Goal: Task Accomplishment & Management: Complete application form

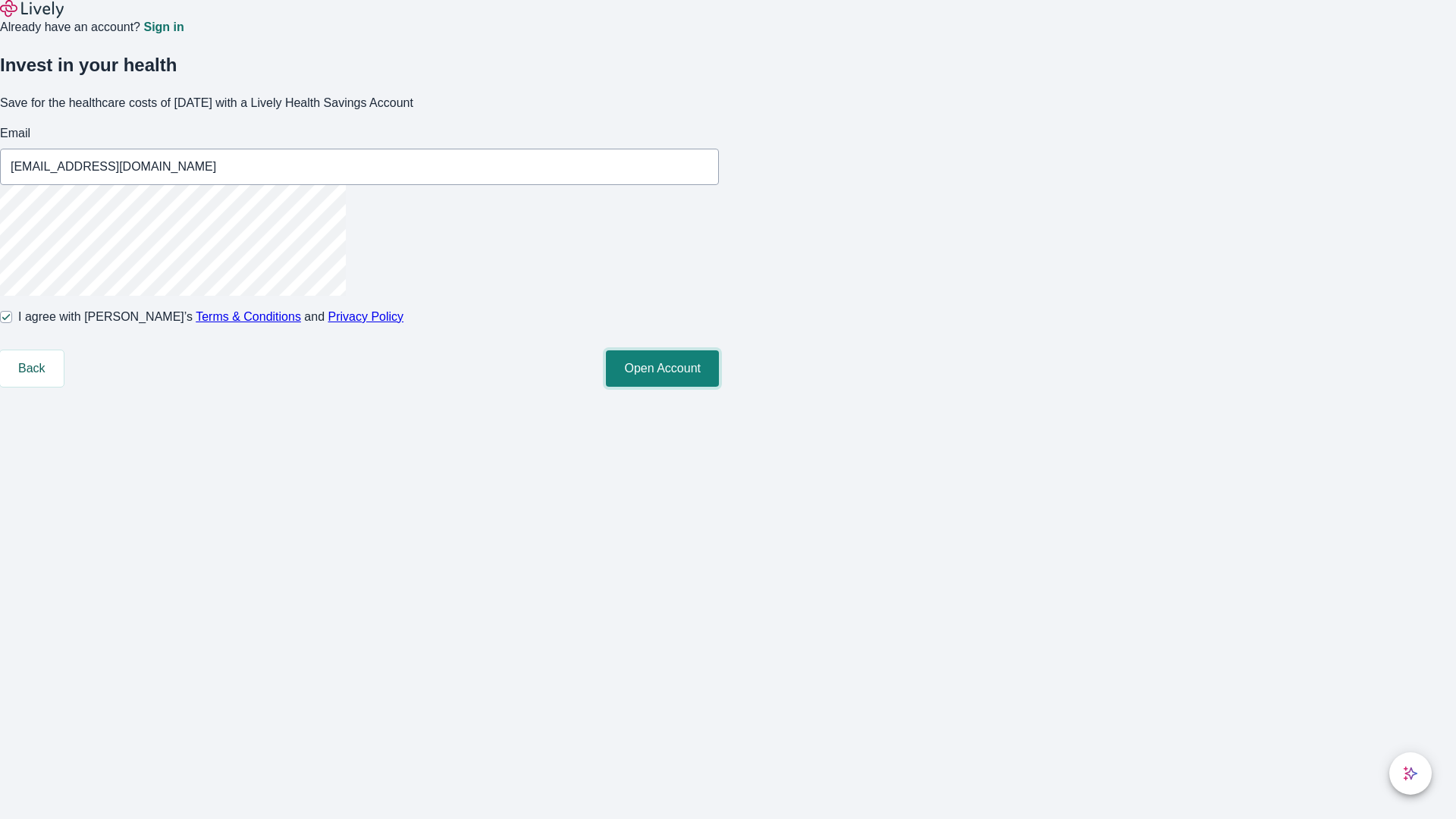
click at [719, 387] on button "Open Account" at bounding box center [663, 369] width 113 height 36
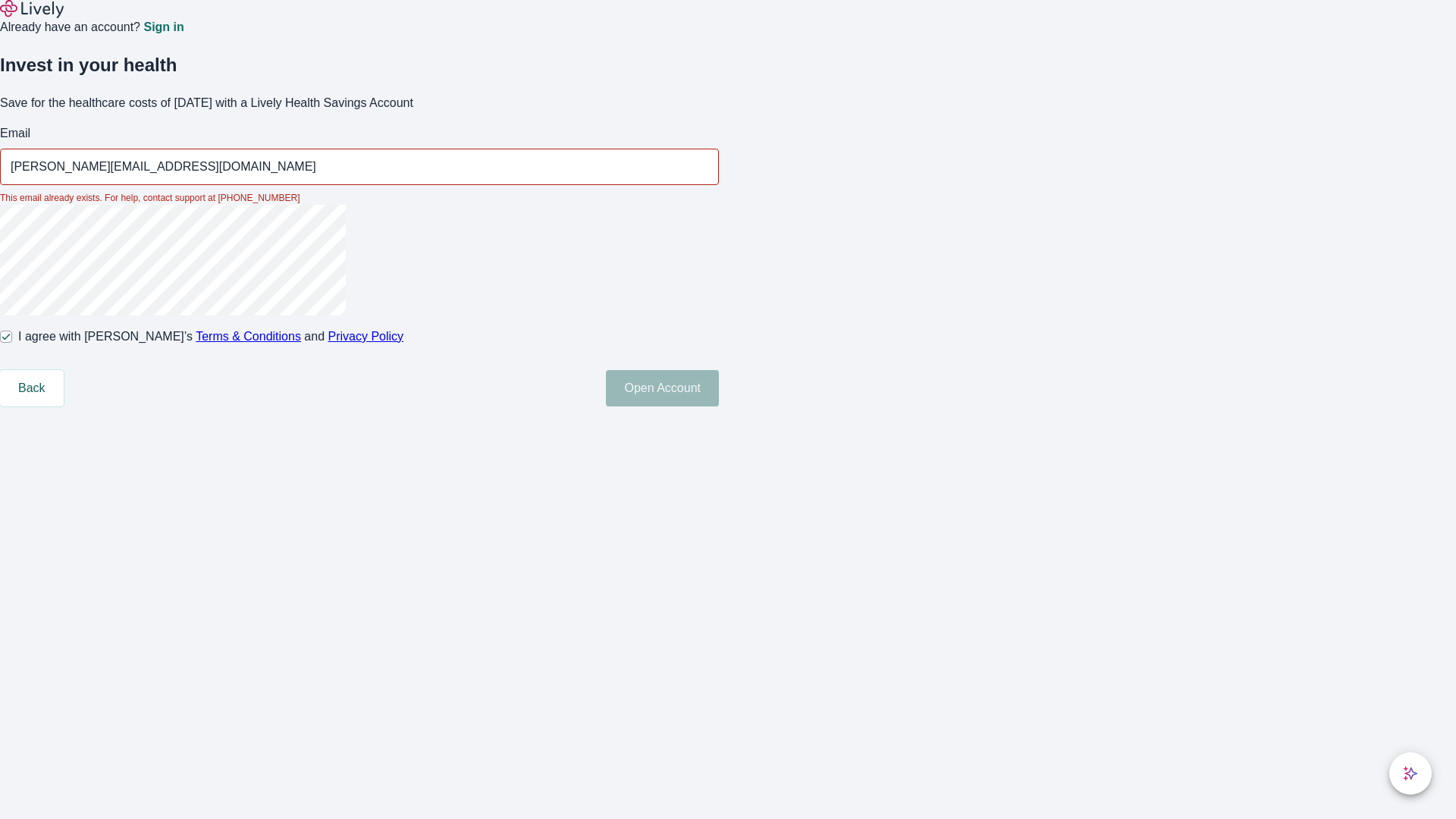
type input "[PERSON_NAME][EMAIL_ADDRESS][DOMAIN_NAME]"
click at [12, 343] on input "I agree with Lively’s Terms & Conditions and Privacy Policy" at bounding box center [5, 336] width 12 height 12
checkbox input "false"
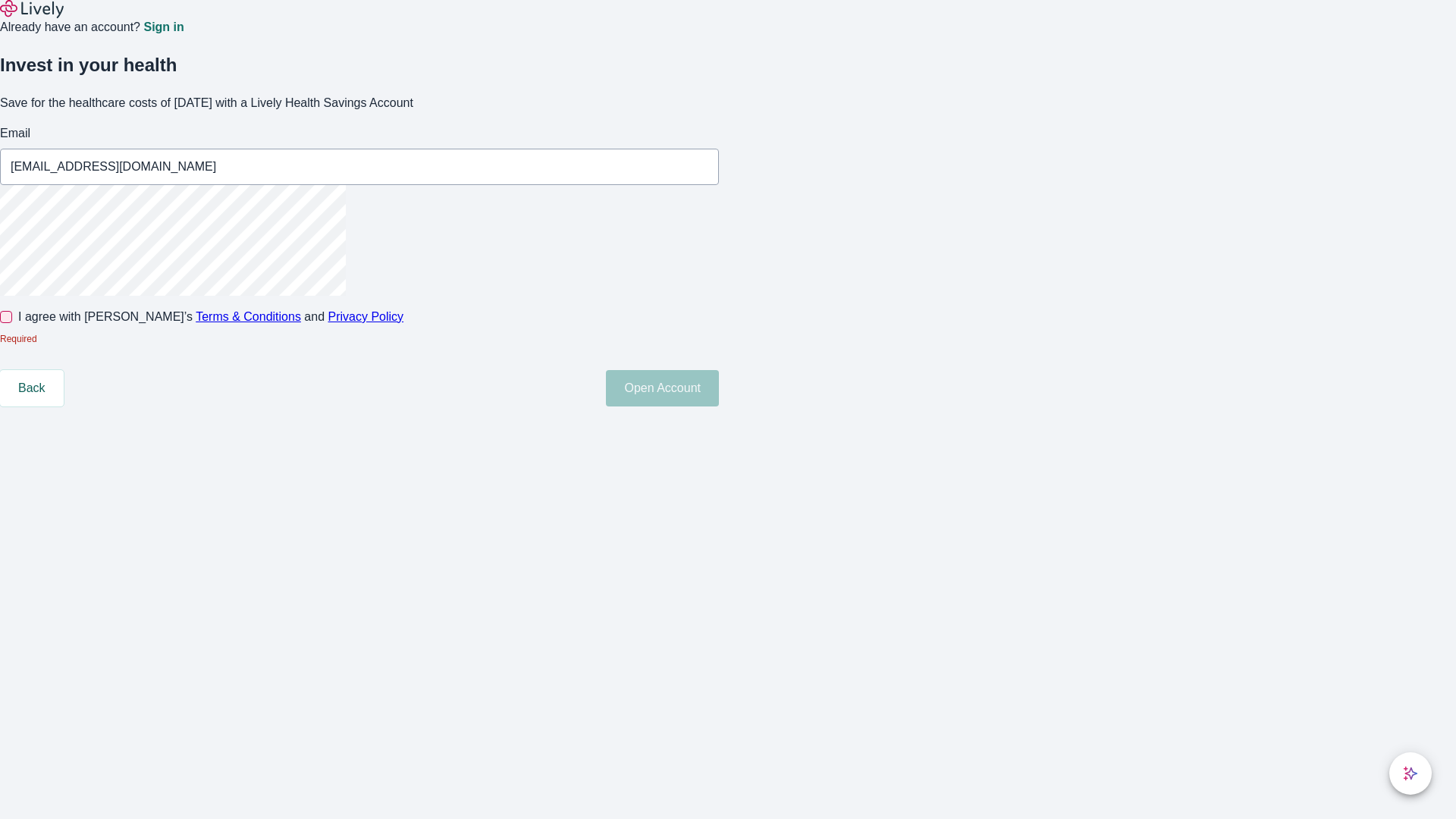
type input "[EMAIL_ADDRESS][DOMAIN_NAME]"
click at [12, 323] on input "I agree with Lively’s Terms & Conditions and Privacy Policy" at bounding box center [5, 316] width 12 height 12
checkbox input "true"
click at [719, 406] on button "Open Account" at bounding box center [663, 388] width 113 height 36
